Goal: Transaction & Acquisition: Obtain resource

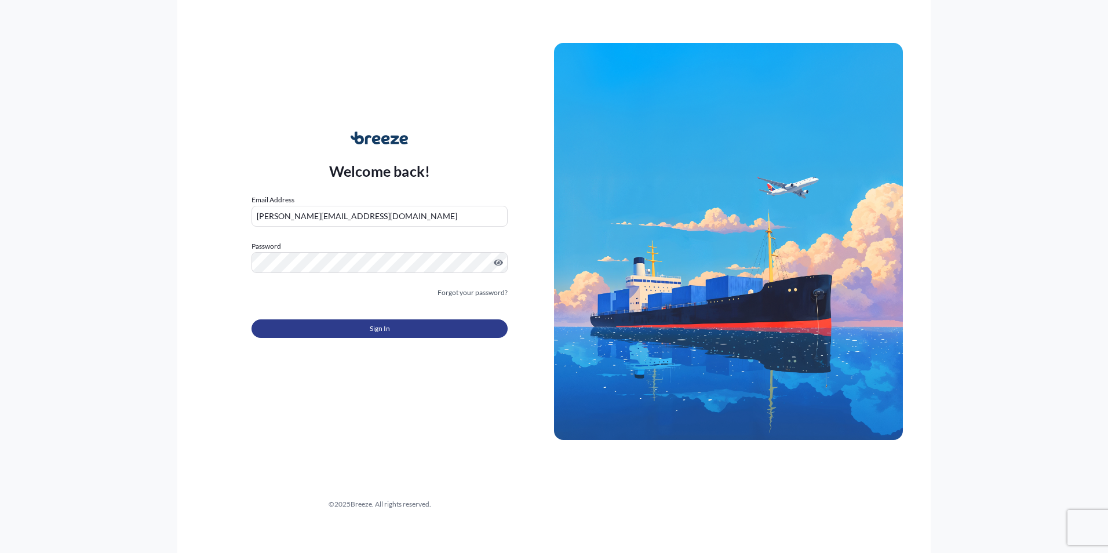
click at [409, 323] on button "Sign In" at bounding box center [380, 328] width 256 height 19
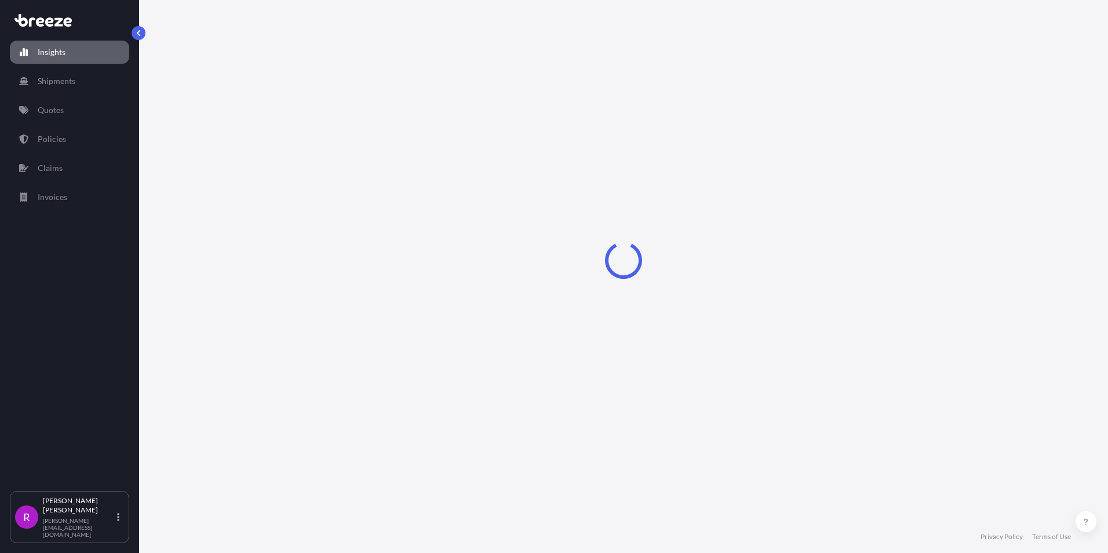
select select "2025"
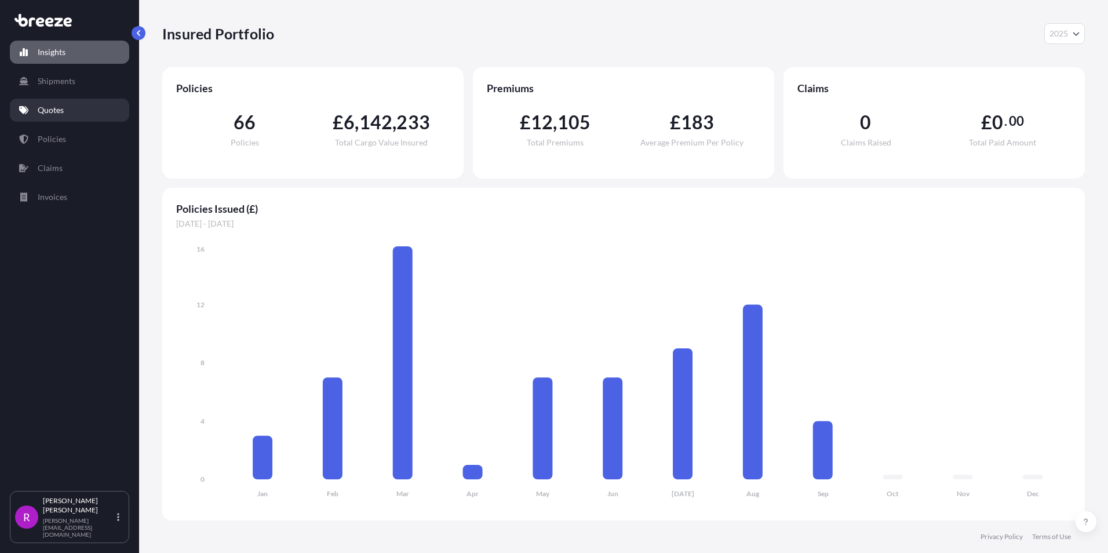
click at [64, 108] on p "Quotes" at bounding box center [51, 110] width 26 height 12
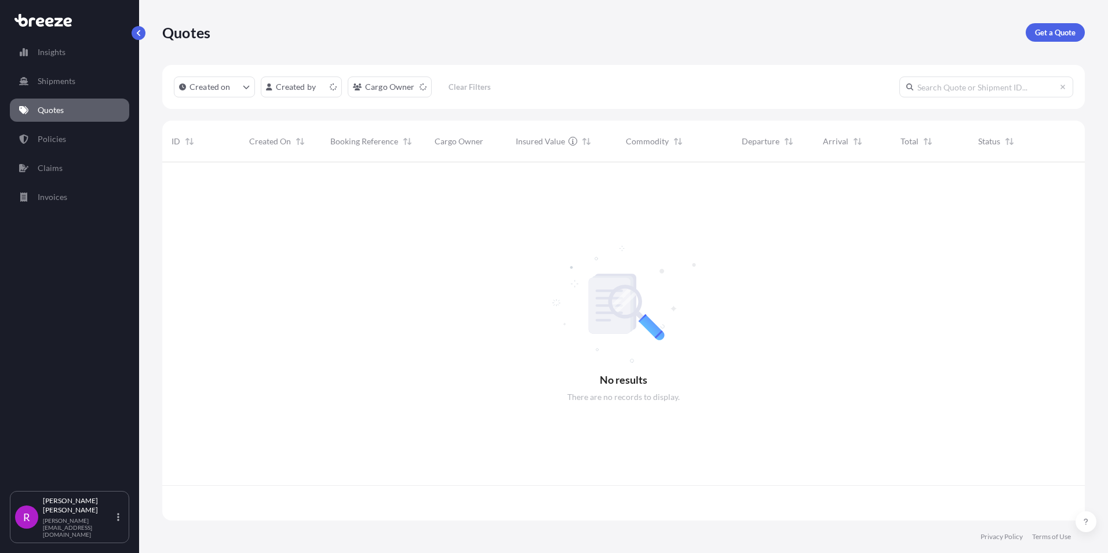
scroll to position [356, 914]
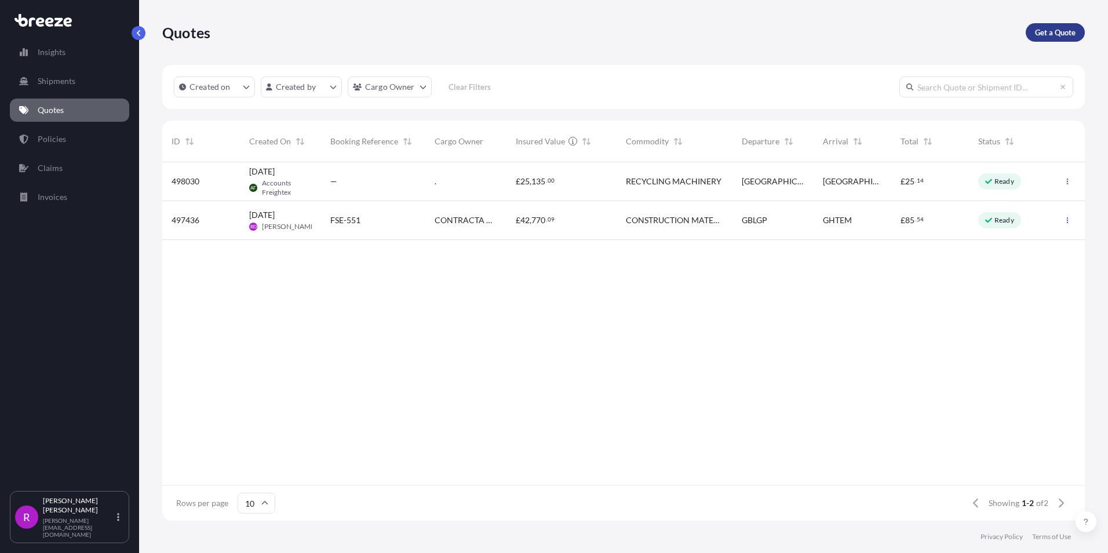
click at [1060, 35] on p "Get a Quote" at bounding box center [1055, 33] width 41 height 12
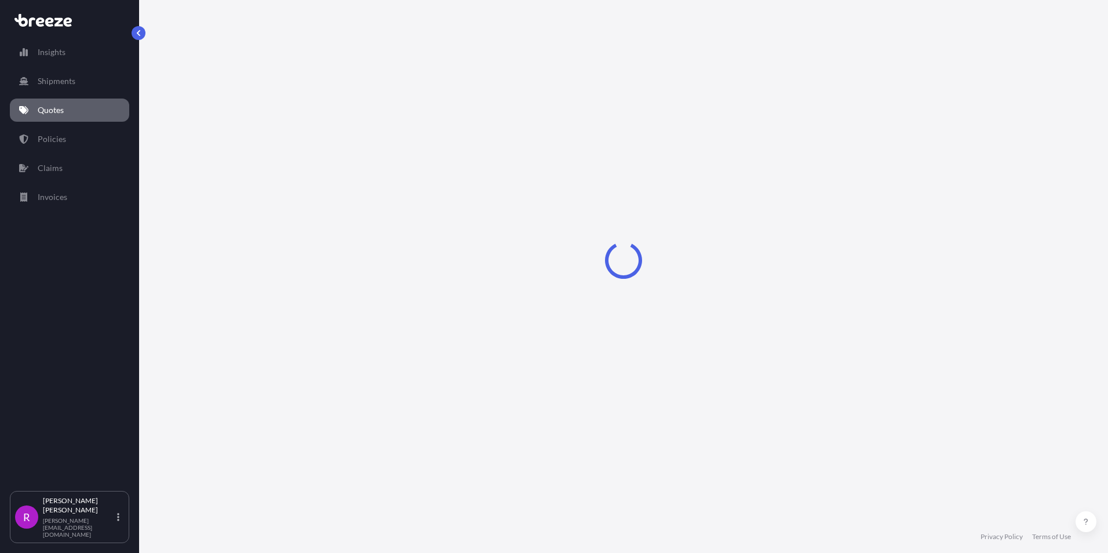
select select "Road"
select select "Sea"
select select "1"
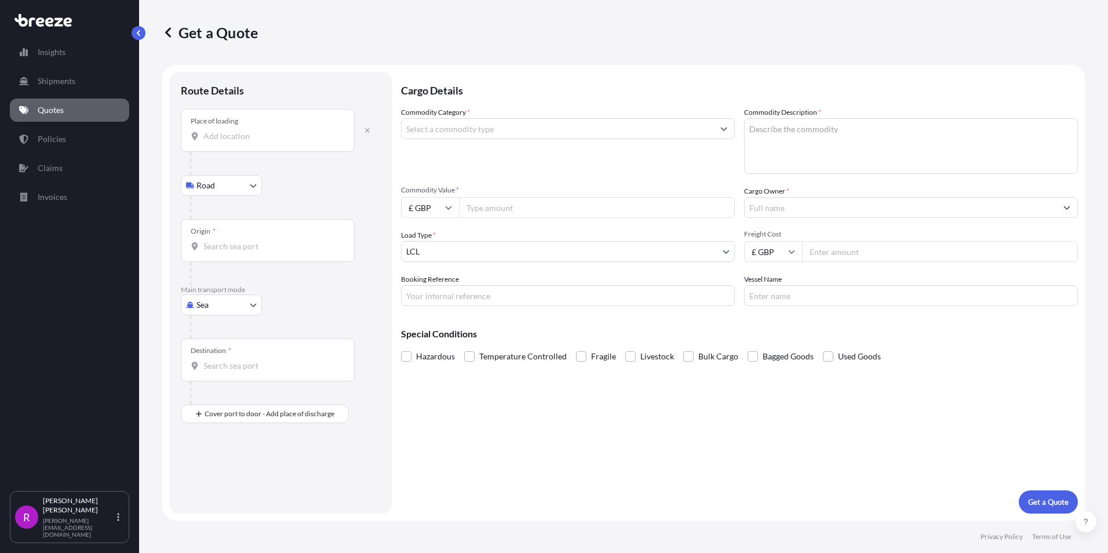
click at [206, 138] on input "Place of loading" at bounding box center [271, 136] width 137 height 12
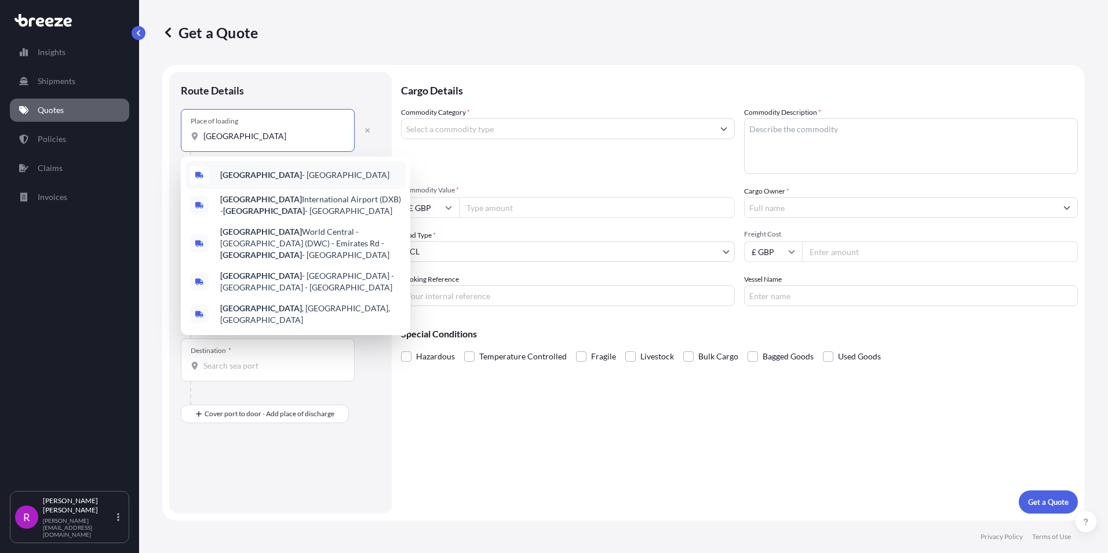
click at [326, 184] on div "[GEOGRAPHIC_DATA] - [GEOGRAPHIC_DATA]" at bounding box center [296, 175] width 220 height 28
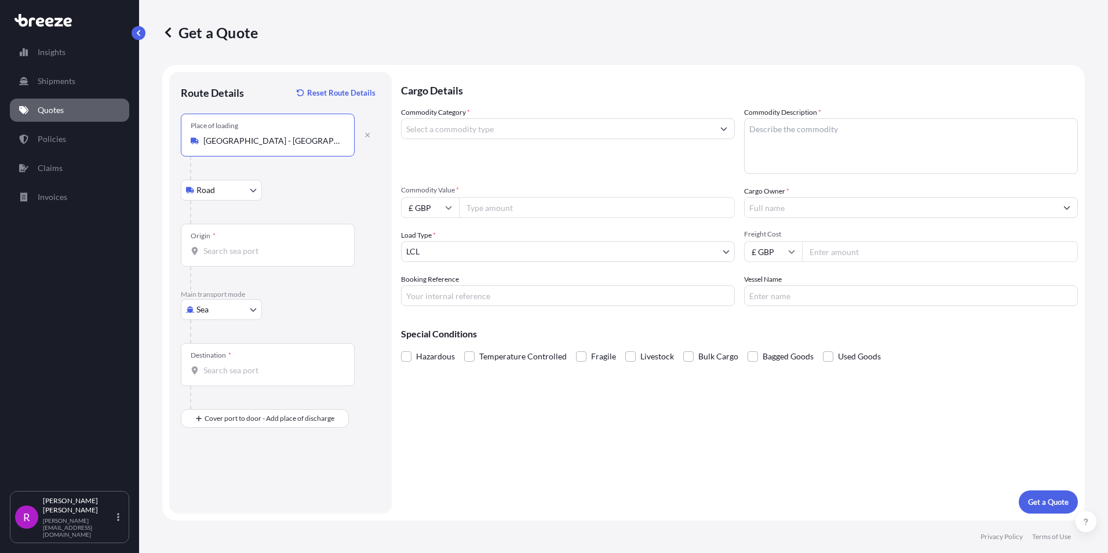
type input "[GEOGRAPHIC_DATA] - [GEOGRAPHIC_DATA]"
click at [232, 256] on input "Origin *" at bounding box center [271, 251] width 137 height 12
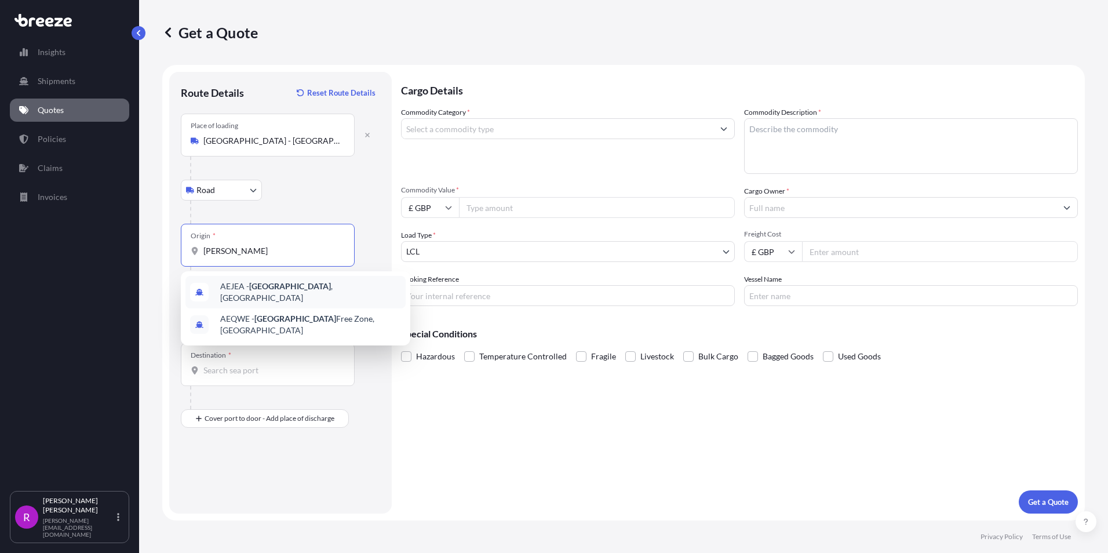
click at [281, 300] on div "AEJEA - [GEOGRAPHIC_DATA] , [GEOGRAPHIC_DATA]" at bounding box center [296, 292] width 220 height 32
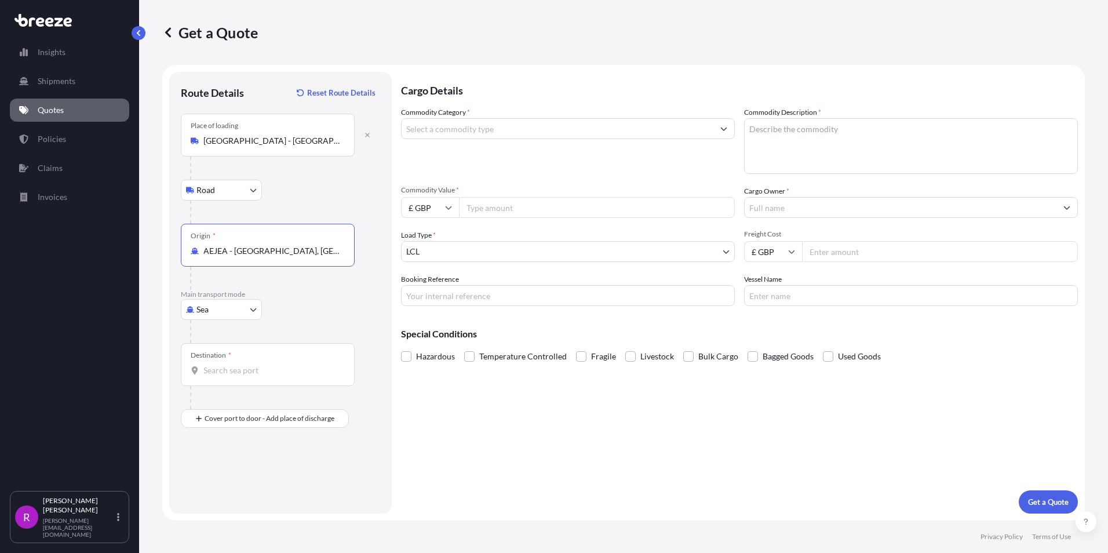
type input "AEJEA - [GEOGRAPHIC_DATA], [GEOGRAPHIC_DATA]"
click at [233, 374] on input "Destination *" at bounding box center [271, 371] width 137 height 12
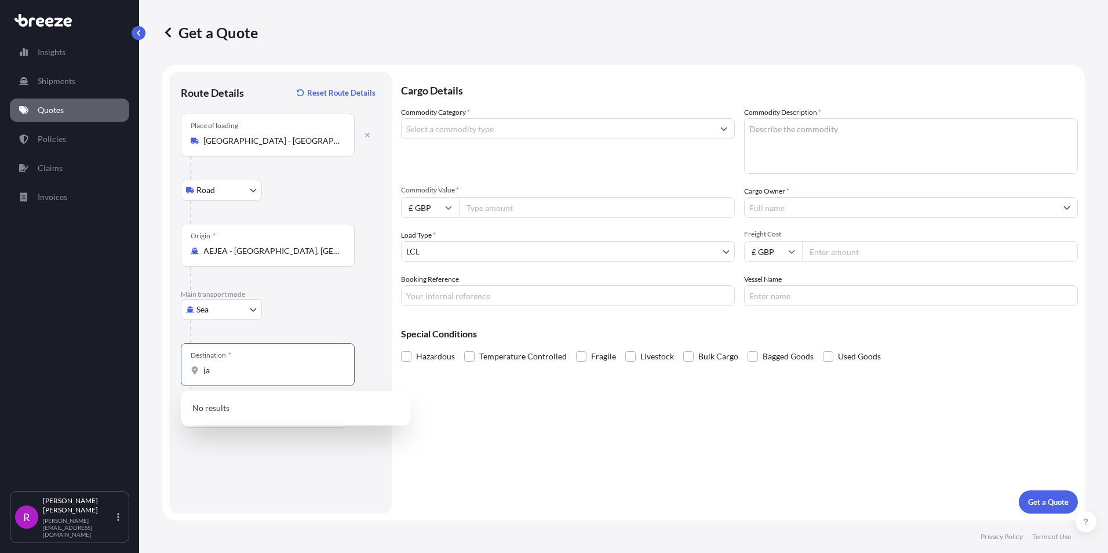
type input "j"
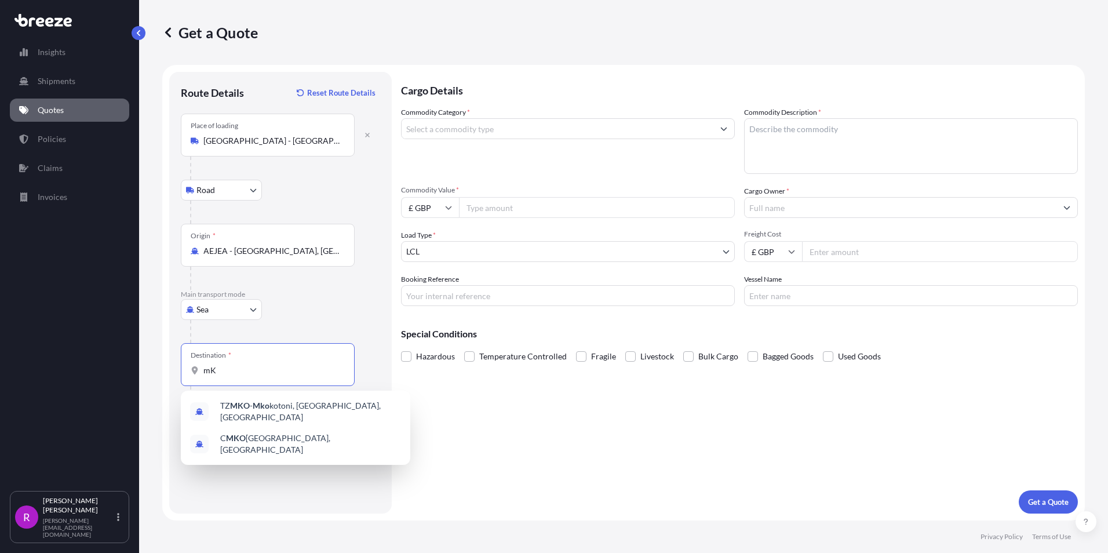
type input "m"
drag, startPoint x: 261, startPoint y: 374, endPoint x: 649, endPoint y: 552, distance: 427.0
click at [189, 362] on div "Destination * PEMBA" at bounding box center [268, 364] width 174 height 43
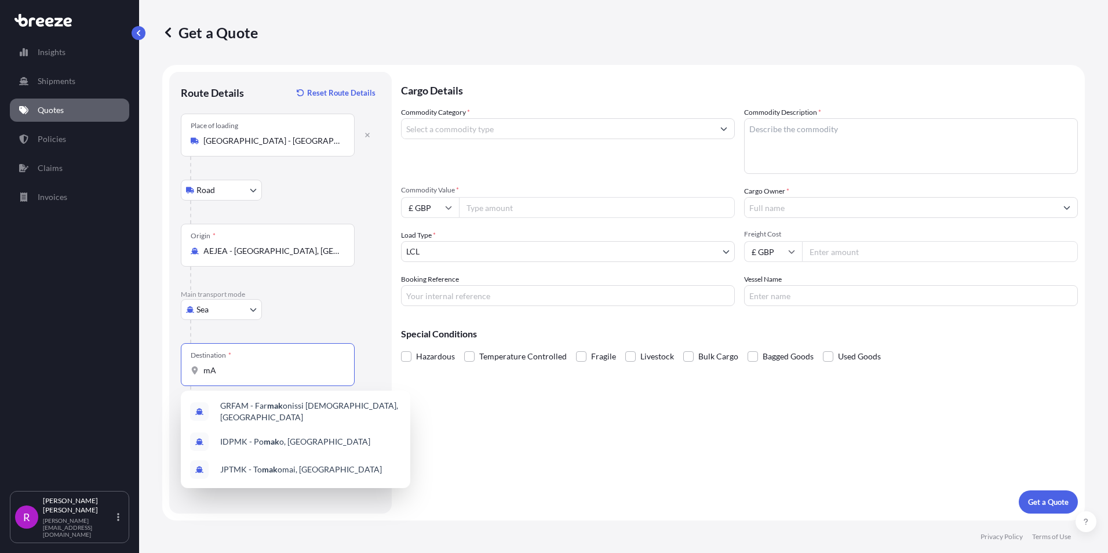
type input "m"
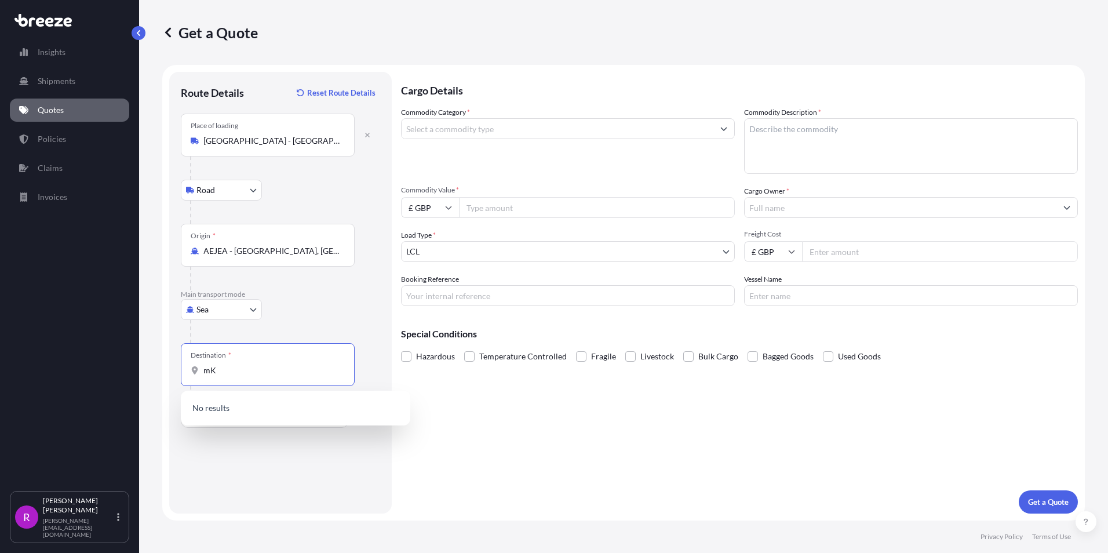
type input "m"
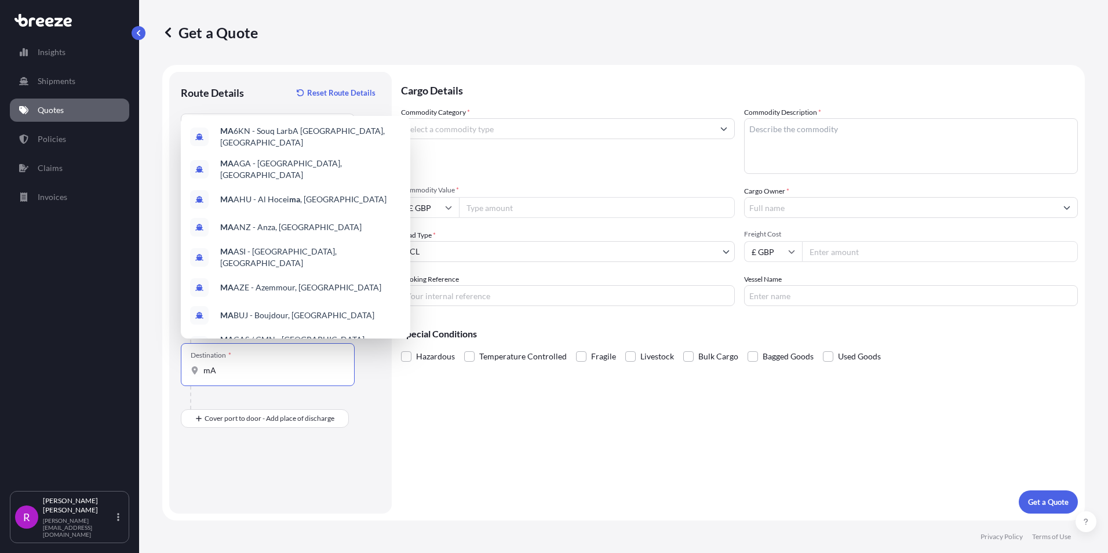
type input "m"
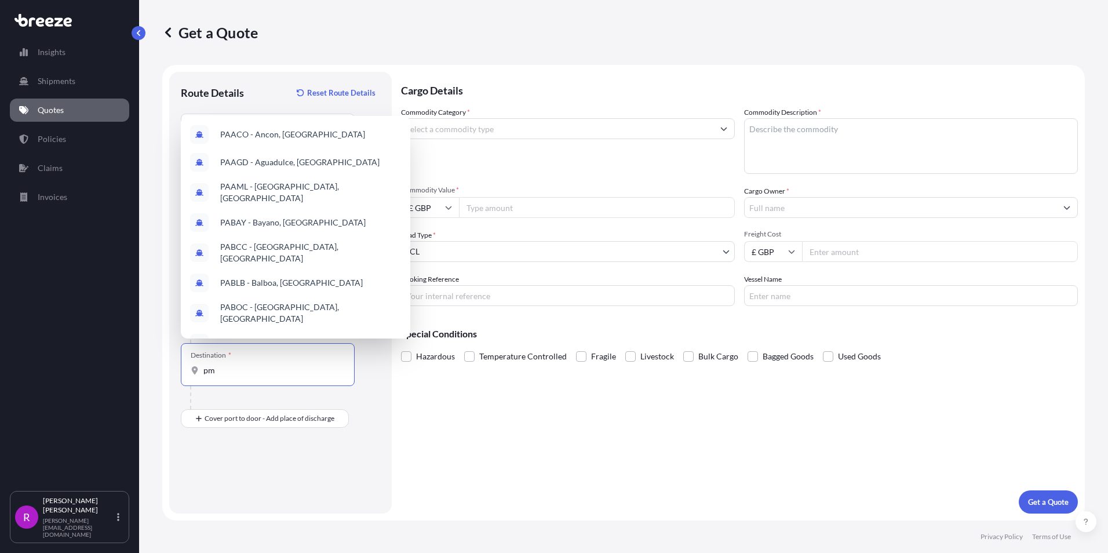
type input "p"
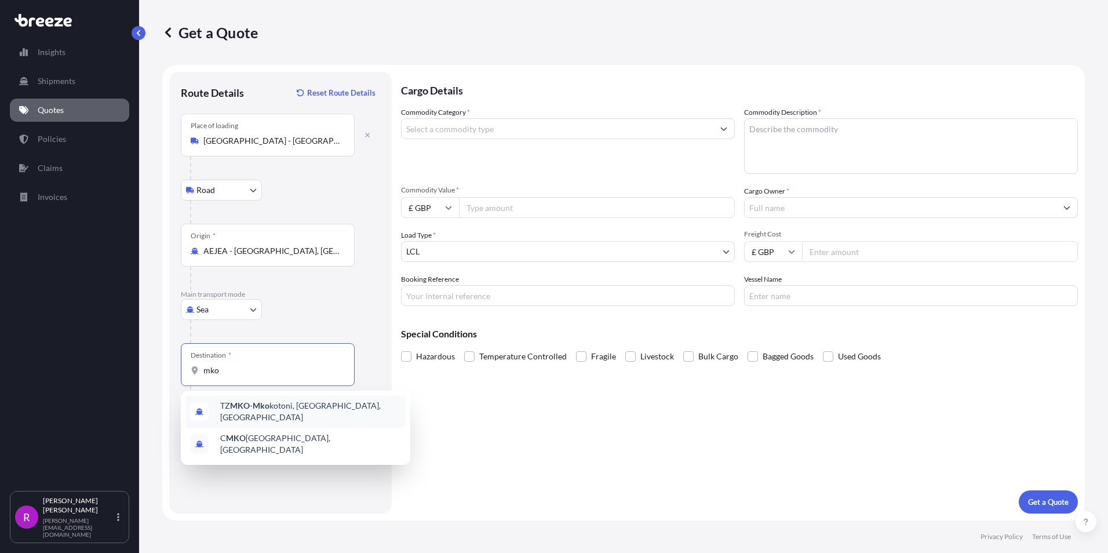
click at [308, 420] on div "TZ MKO - Mko kotoni, [GEOGRAPHIC_DATA], [GEOGRAPHIC_DATA]" at bounding box center [296, 411] width 220 height 32
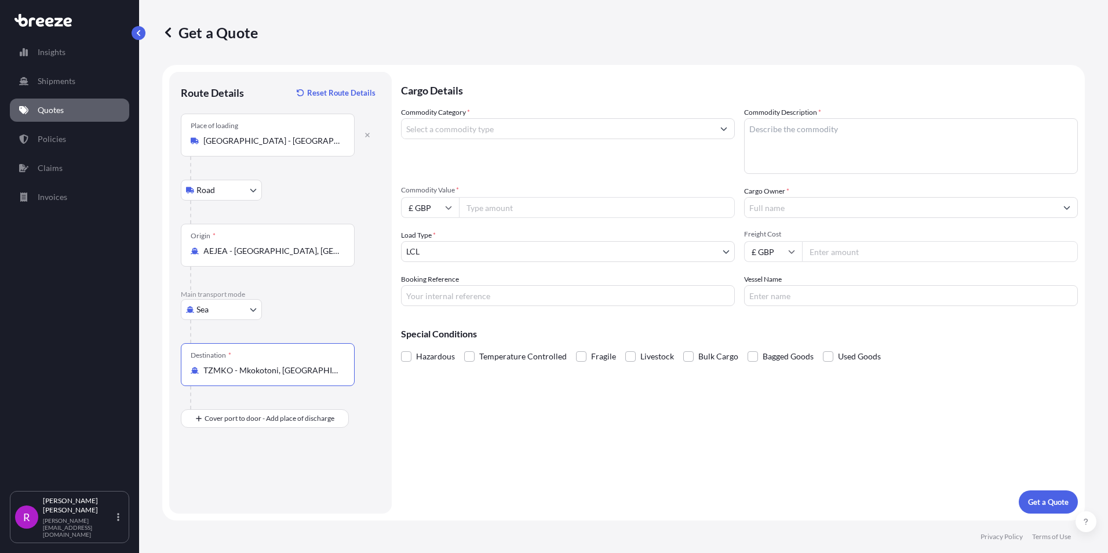
type input "TZMKO - Mkokotoni, [GEOGRAPHIC_DATA], [GEOGRAPHIC_DATA]"
click at [581, 463] on div "Cargo Details Commodity Category * Commodity Description * Commodity Value * £ …" at bounding box center [739, 293] width 677 height 442
click at [431, 254] on body "2 options available. Insights Shipments Quotes Policies Claims Invoices R [PERS…" at bounding box center [554, 276] width 1108 height 553
click at [457, 262] on div "Commodity Category * Commodity Description * Commodity Value * £ GBP Cargo Owne…" at bounding box center [739, 206] width 677 height 199
click at [457, 258] on body "Insights Shipments Quotes Policies Claims Invoices R [PERSON_NAME] [PERSON_NAME…" at bounding box center [554, 276] width 1108 height 553
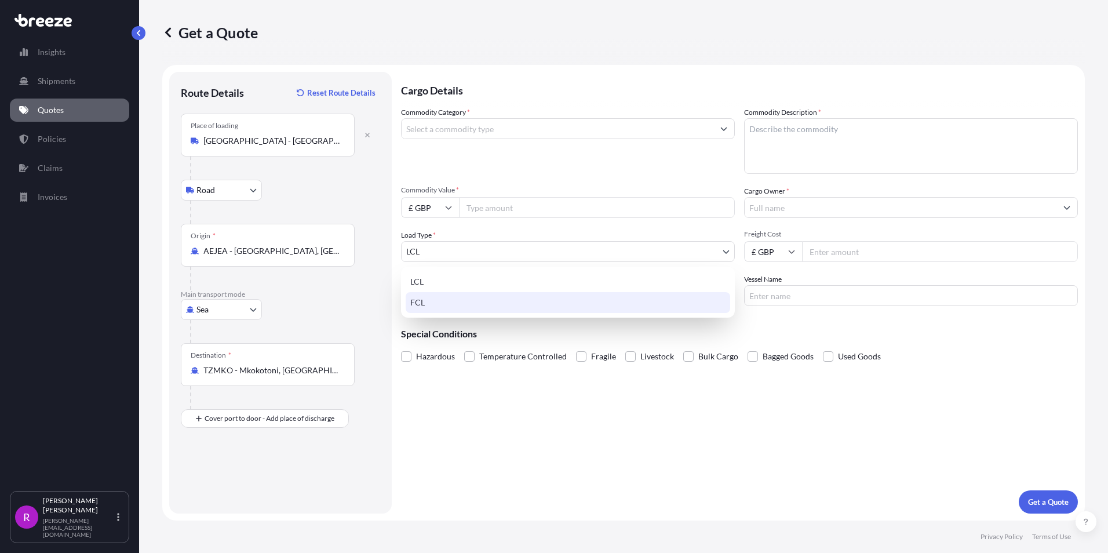
click at [435, 304] on div "FCL" at bounding box center [568, 302] width 325 height 21
select select "2"
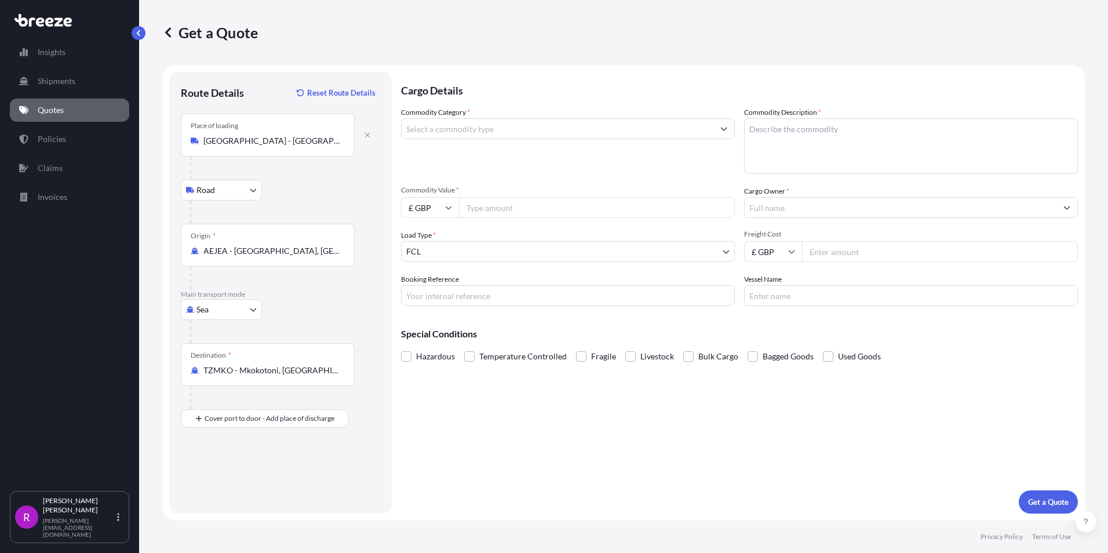
click at [685, 398] on div "Cargo Details Commodity Category * Commodity Description * Commodity Value * £ …" at bounding box center [739, 293] width 677 height 442
click at [688, 358] on span at bounding box center [688, 356] width 10 height 10
click at [683, 348] on input "Bulk Cargo" at bounding box center [683, 348] width 0 height 0
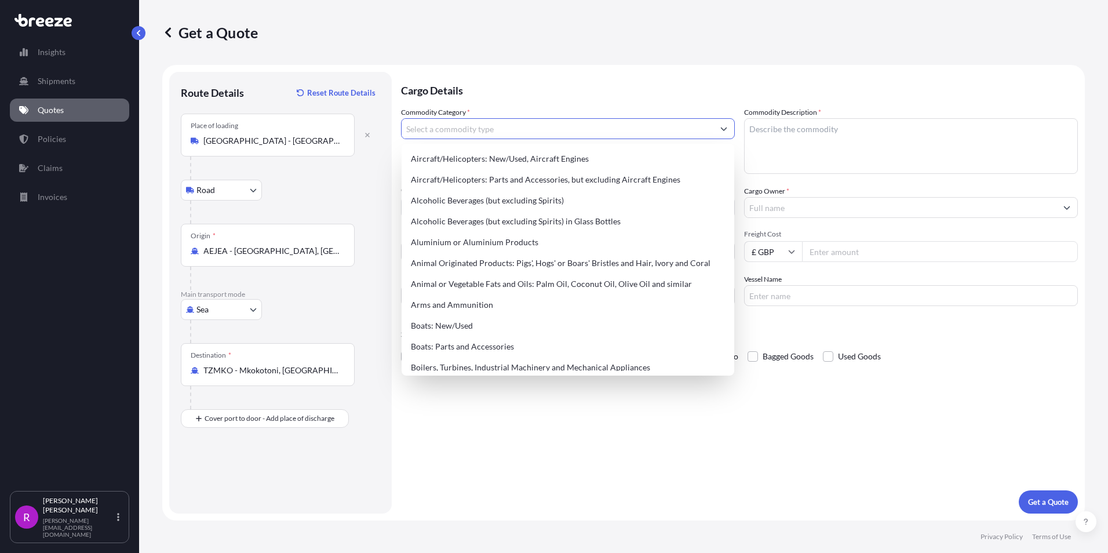
click at [499, 132] on input "Commodity Category *" at bounding box center [558, 128] width 312 height 21
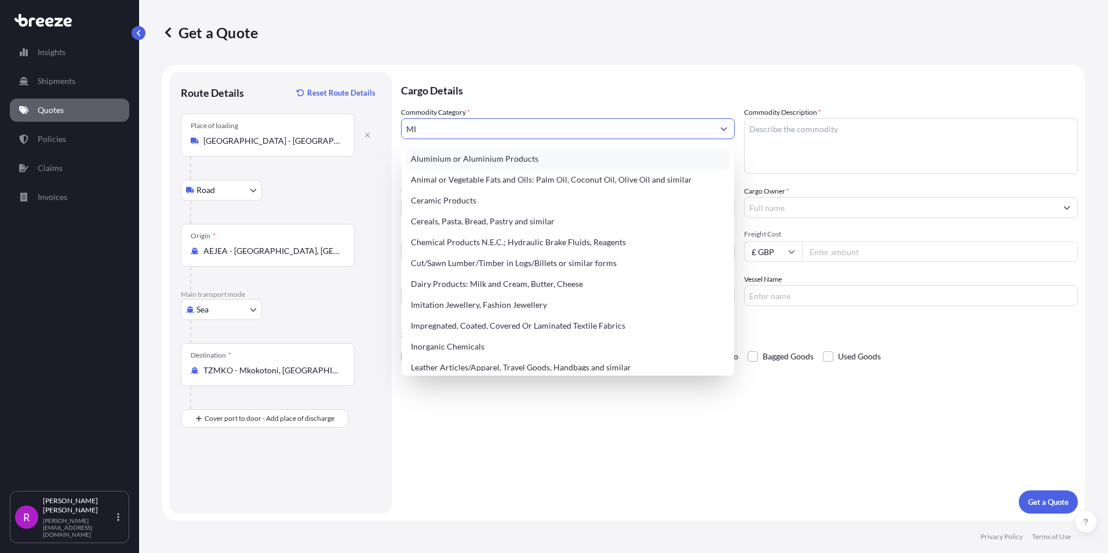
type input "M"
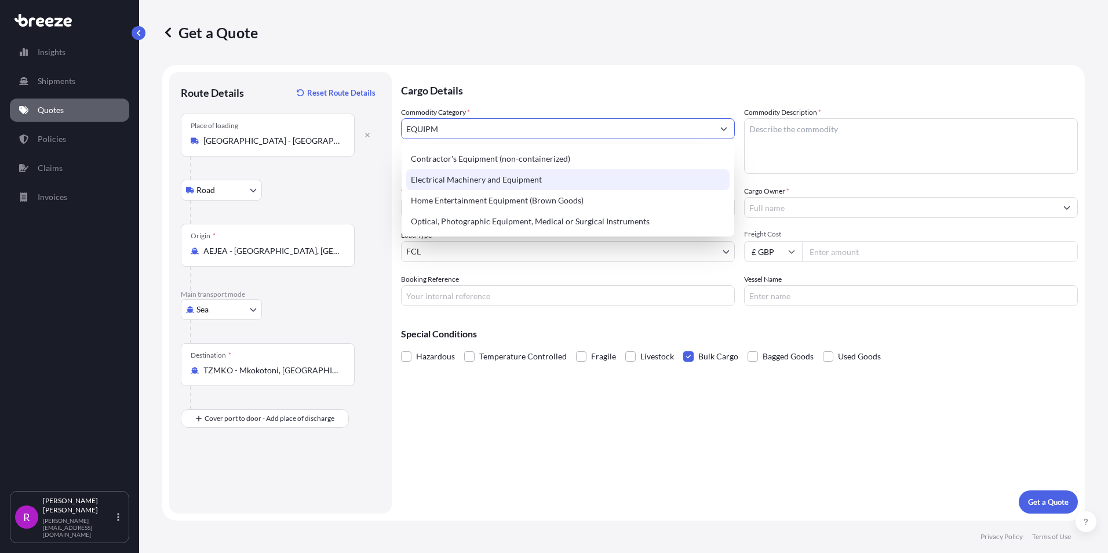
click at [510, 180] on div "Electrical Machinery and Equipment" at bounding box center [567, 179] width 323 height 21
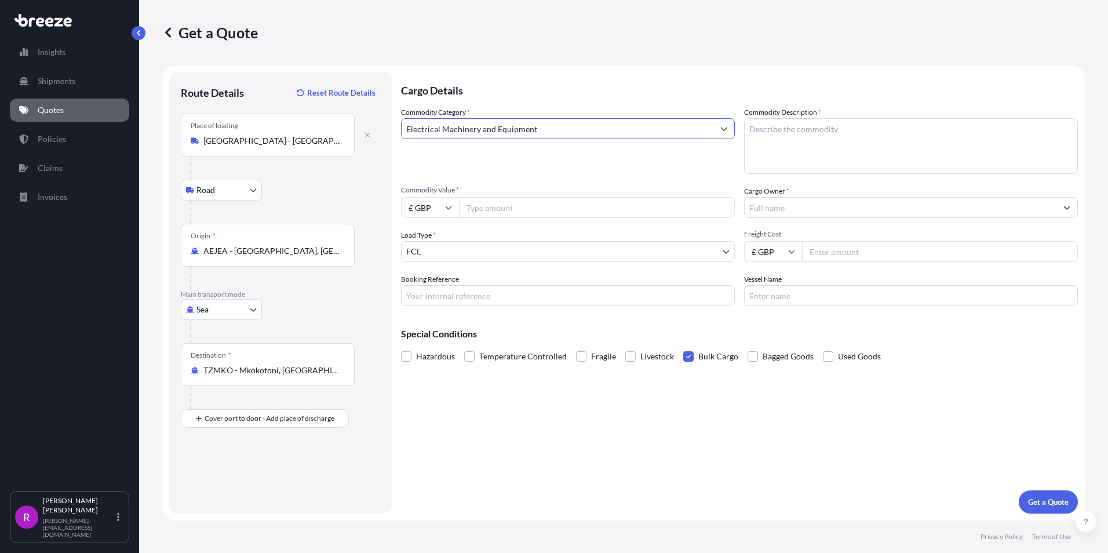
type input "Electrical Machinery and Equipment"
click at [832, 143] on textarea "Commodity Description *" at bounding box center [911, 146] width 334 height 56
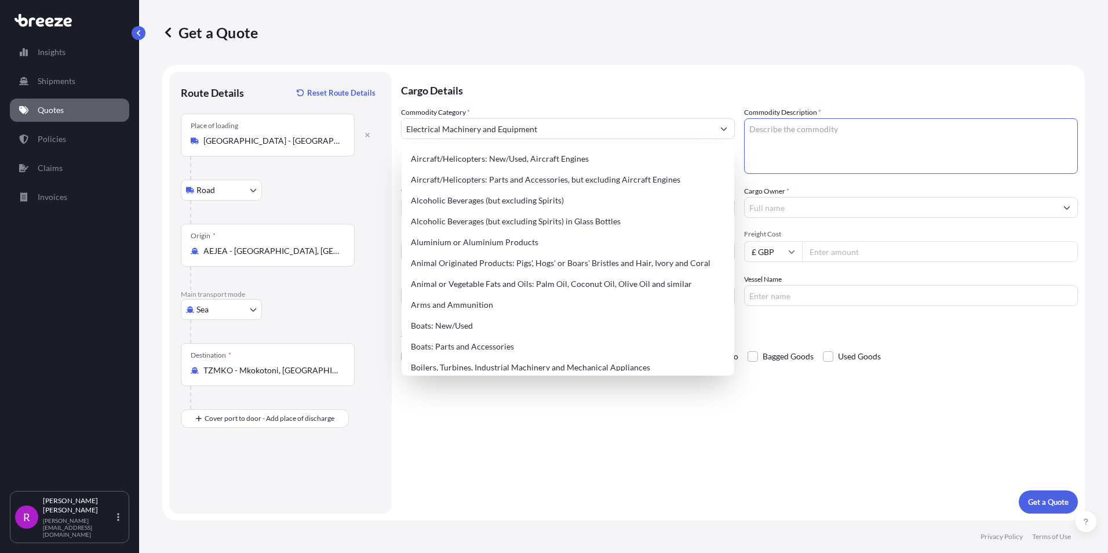
paste textarea "GENIE SX-125XC TELESCOPIC PLATFORM SX125D-2976"
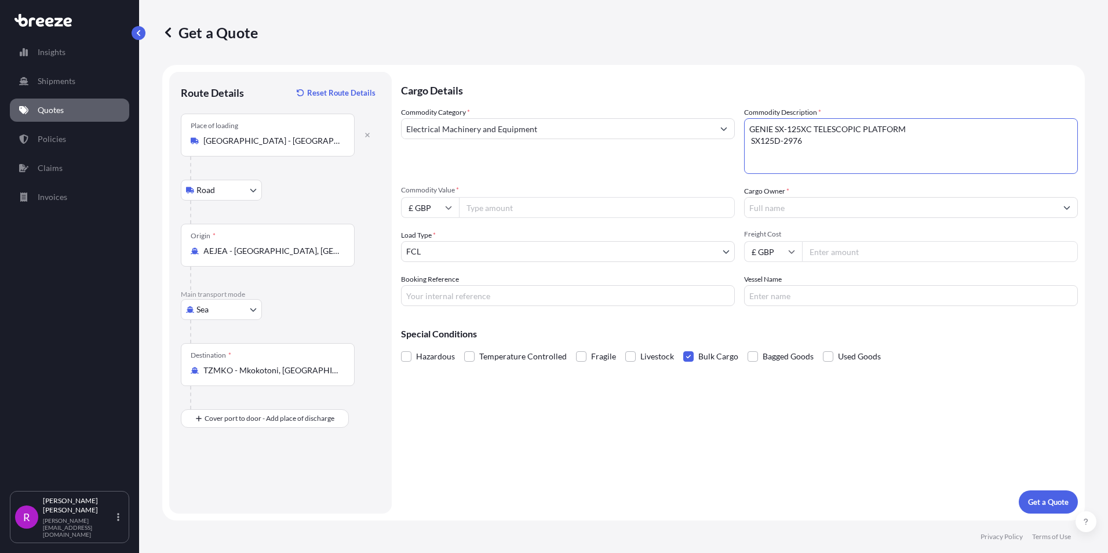
type textarea "GENIE SX-125XC TELESCOPIC PLATFORM SX125D-2976"
click at [435, 205] on input "£ GBP" at bounding box center [430, 207] width 58 height 21
click at [435, 241] on div "€ EUR" at bounding box center [430, 239] width 49 height 22
type input "€ EUR"
click at [510, 202] on input "Commodity Value *" at bounding box center [597, 207] width 276 height 21
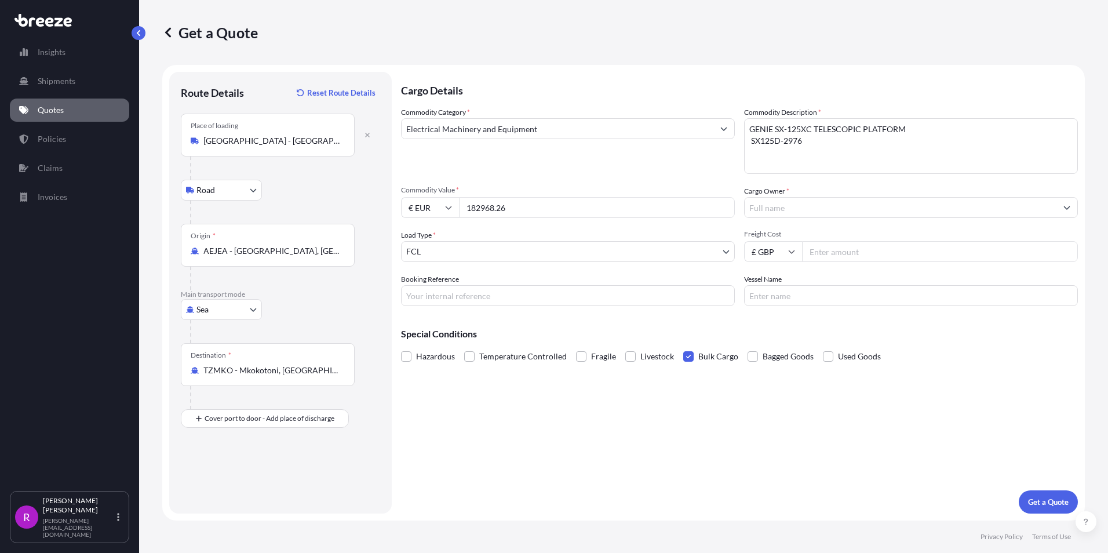
type input "182968.26"
click at [782, 208] on input "Cargo Owner *" at bounding box center [901, 207] width 312 height 21
click at [787, 203] on input "Cargo Owner *" at bounding box center [901, 207] width 312 height 21
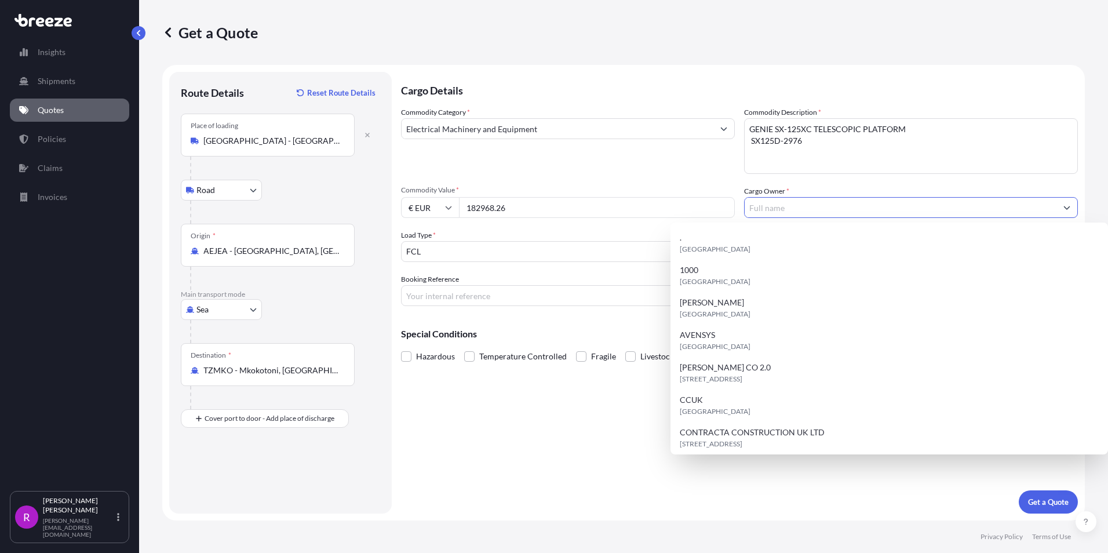
paste input "PROPAV INFRASTRUTURE LIMITED"
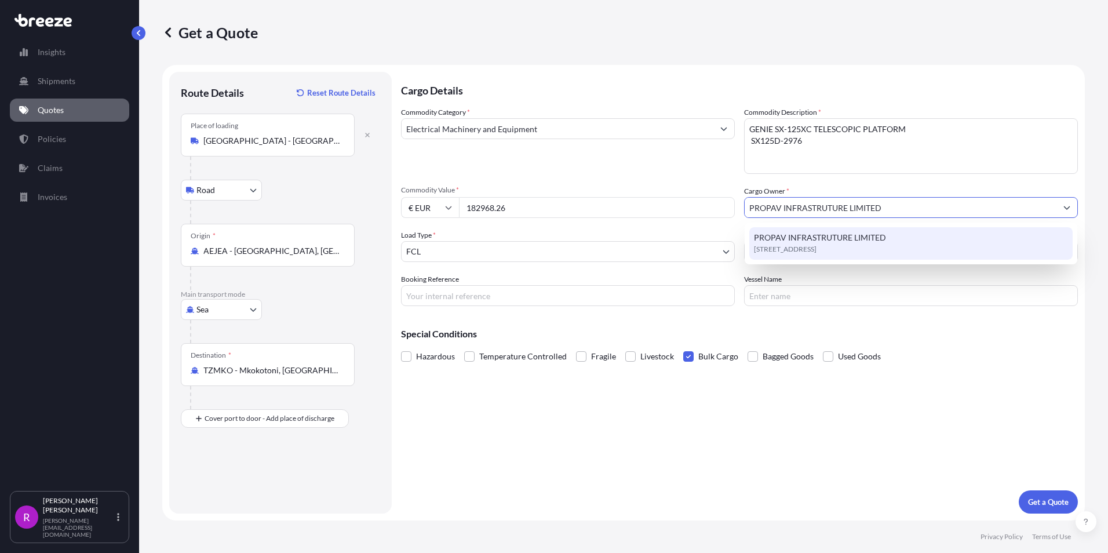
click at [792, 242] on span "PROPAV INFRASTRUTURE LIMITED" at bounding box center [820, 238] width 132 height 12
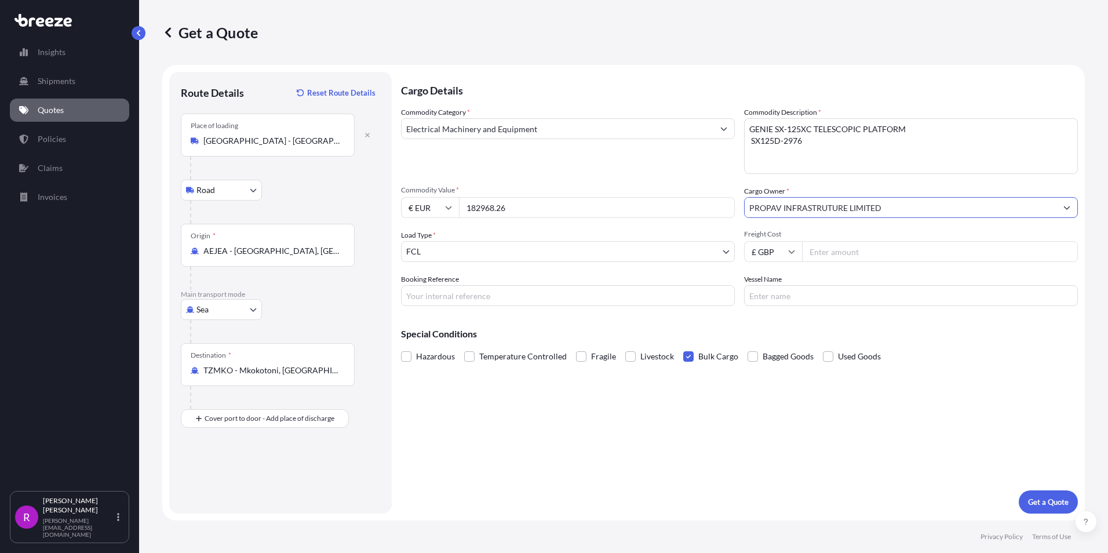
type input "PROPAV INFRASTRUTURE LIMITED"
click at [850, 253] on input "Freight Cost" at bounding box center [940, 251] width 276 height 21
drag, startPoint x: 832, startPoint y: 261, endPoint x: 809, endPoint y: 256, distance: 23.8
click at [832, 261] on input "Freight Cost" at bounding box center [940, 251] width 276 height 21
type input "21485.00"
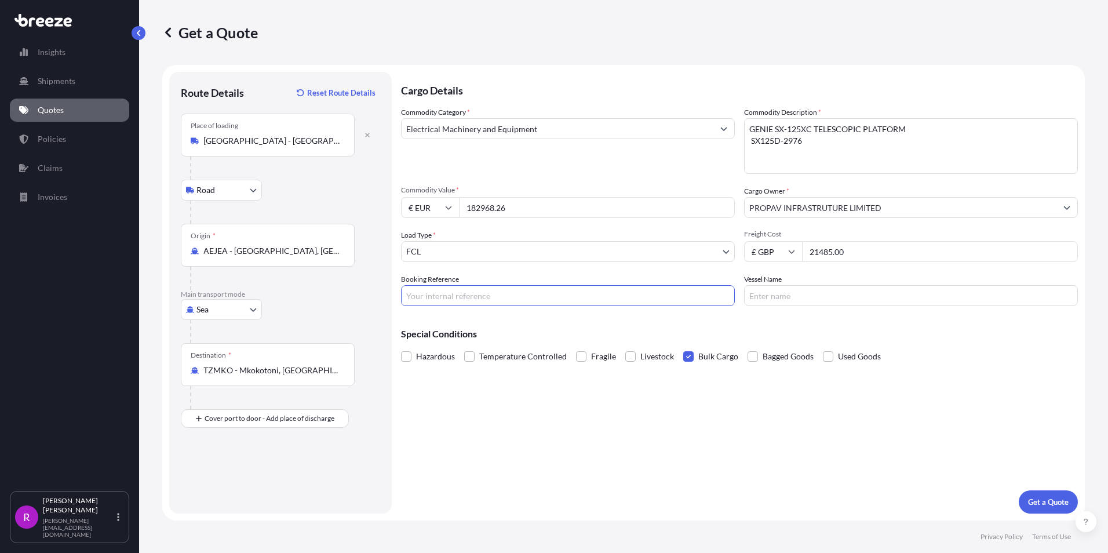
click at [460, 297] on input "Booking Reference" at bounding box center [568, 295] width 334 height 21
click at [461, 296] on input "Booking Reference" at bounding box center [568, 295] width 334 height 21
paste input "FSE-673"
click at [483, 299] on input "FSE-673" at bounding box center [568, 295] width 334 height 21
type input "FSE-673"
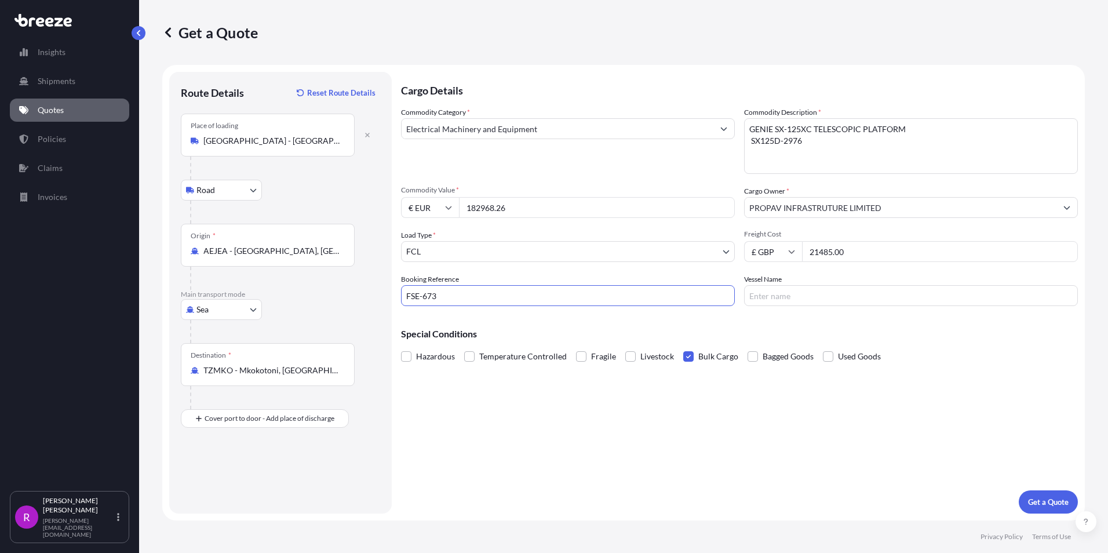
click at [802, 288] on input "Vessel Name" at bounding box center [911, 295] width 334 height 21
click at [788, 292] on input "Vessel Name" at bounding box center [911, 295] width 334 height 21
paste input "SWALLOWACE"
drag, startPoint x: 791, startPoint y: 294, endPoint x: 800, endPoint y: 325, distance: 32.1
click at [791, 294] on input "SWALLOWACE" at bounding box center [911, 295] width 334 height 21
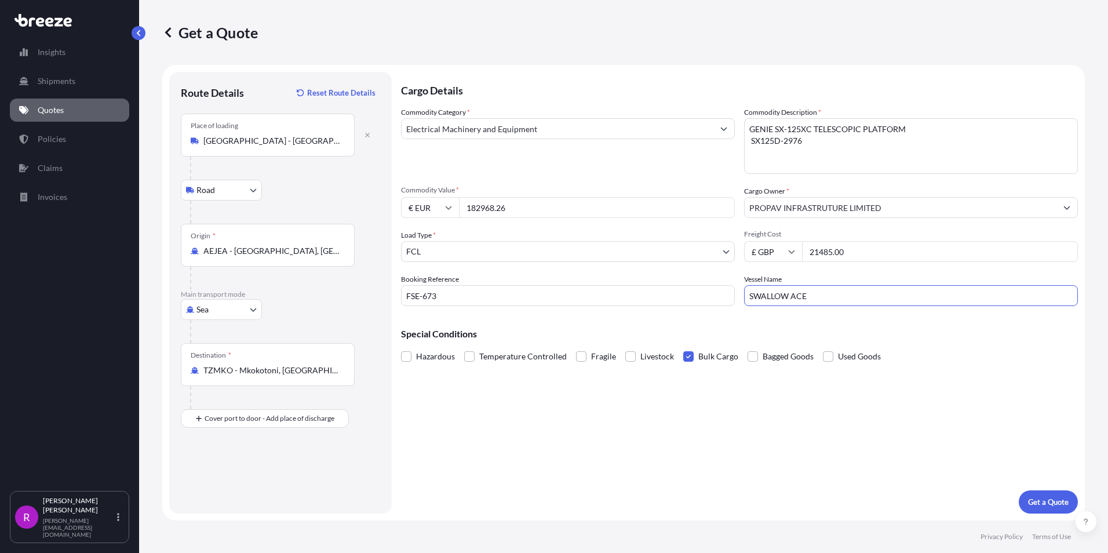
type input "SWALLOW ACE"
click at [746, 373] on div "Cargo Details Commodity Category * Electrical Machinery and Equipment Commodity…" at bounding box center [739, 293] width 677 height 442
click at [1047, 499] on p "Get a Quote" at bounding box center [1048, 502] width 41 height 12
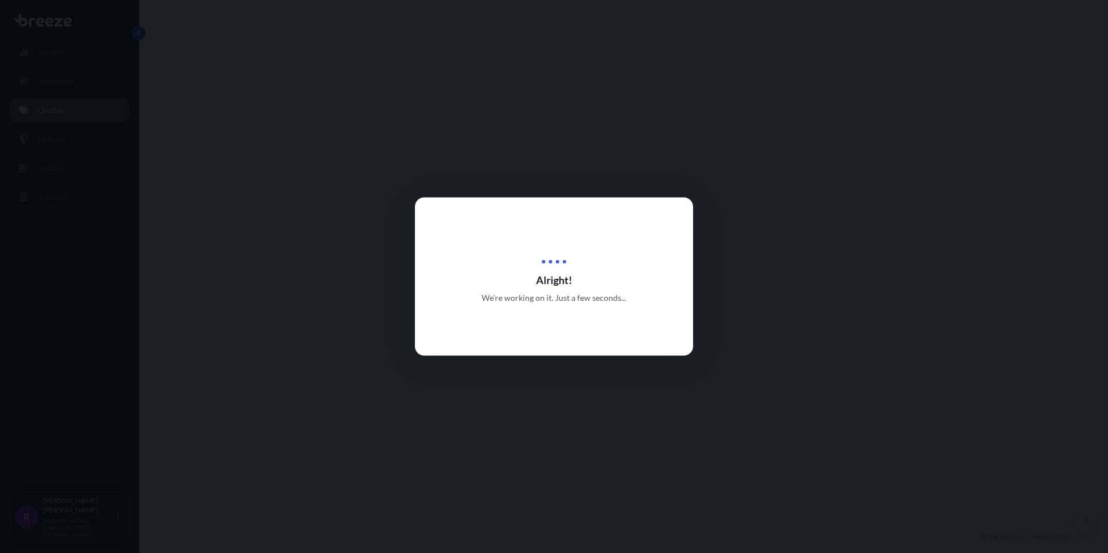
select select "Road"
select select "Sea"
select select "2"
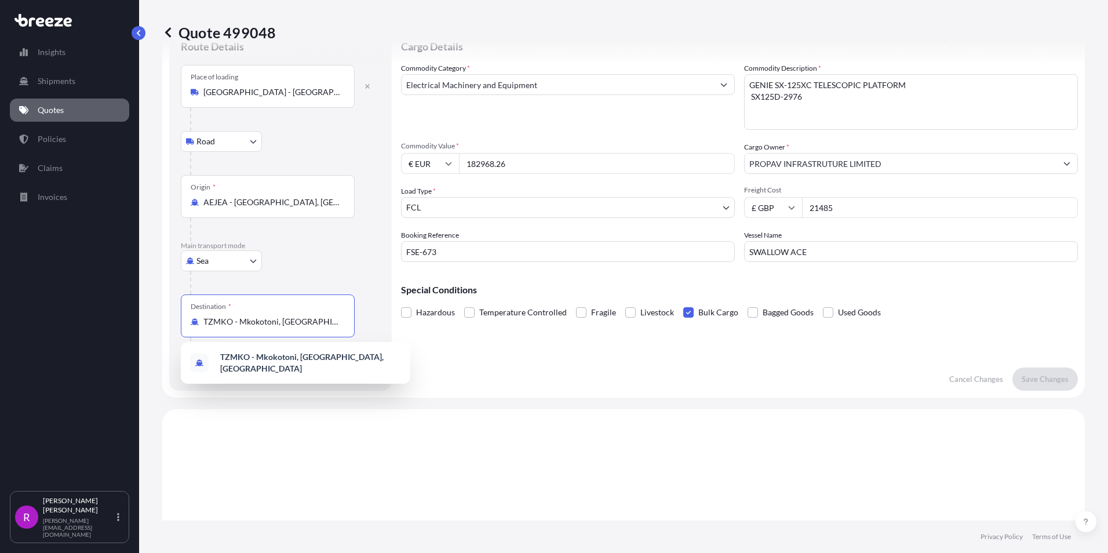
scroll to position [0, 5]
drag, startPoint x: 203, startPoint y: 322, endPoint x: 358, endPoint y: 335, distance: 155.4
click at [352, 326] on div "Destination * TZMKO - Mkokotoni, [GEOGRAPHIC_DATA], [GEOGRAPHIC_DATA]" at bounding box center [268, 315] width 174 height 43
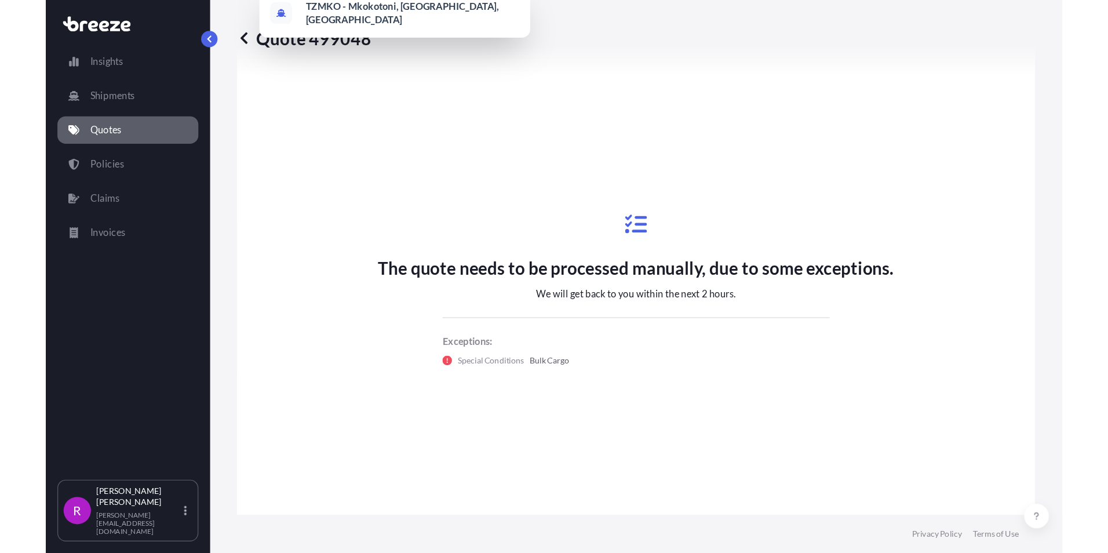
scroll to position [396, 0]
